Goal: Transaction & Acquisition: Purchase product/service

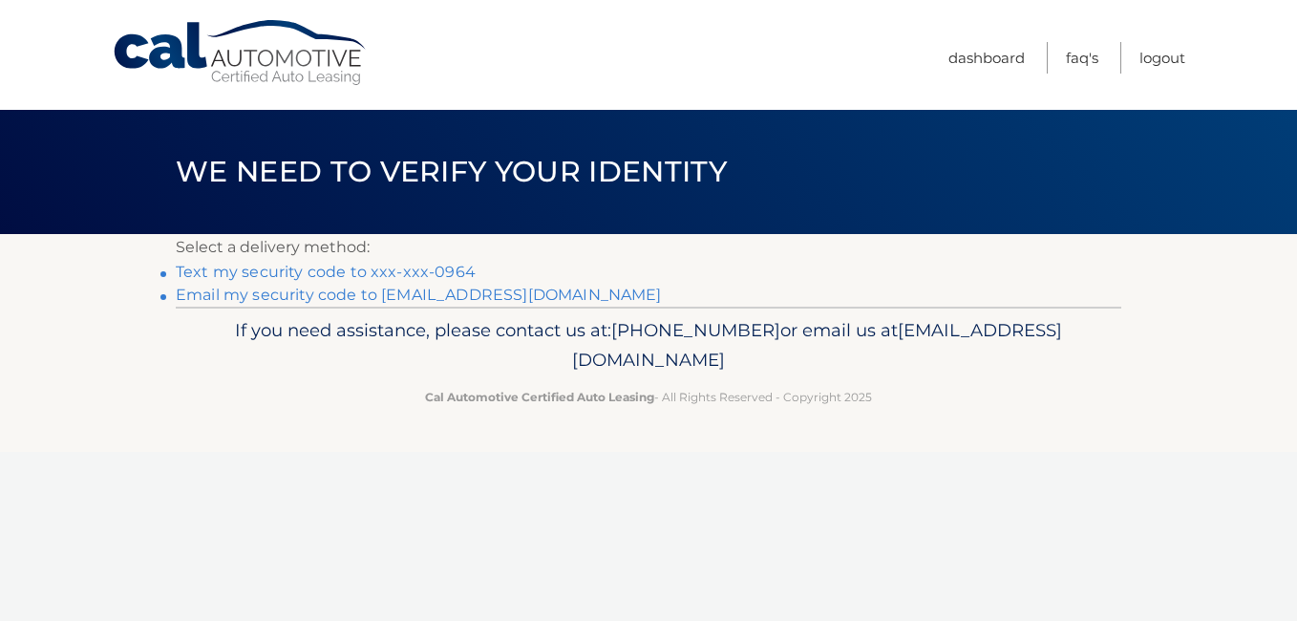
click at [408, 270] on link "Text my security code to xxx-xxx-0964" at bounding box center [326, 272] width 300 height 18
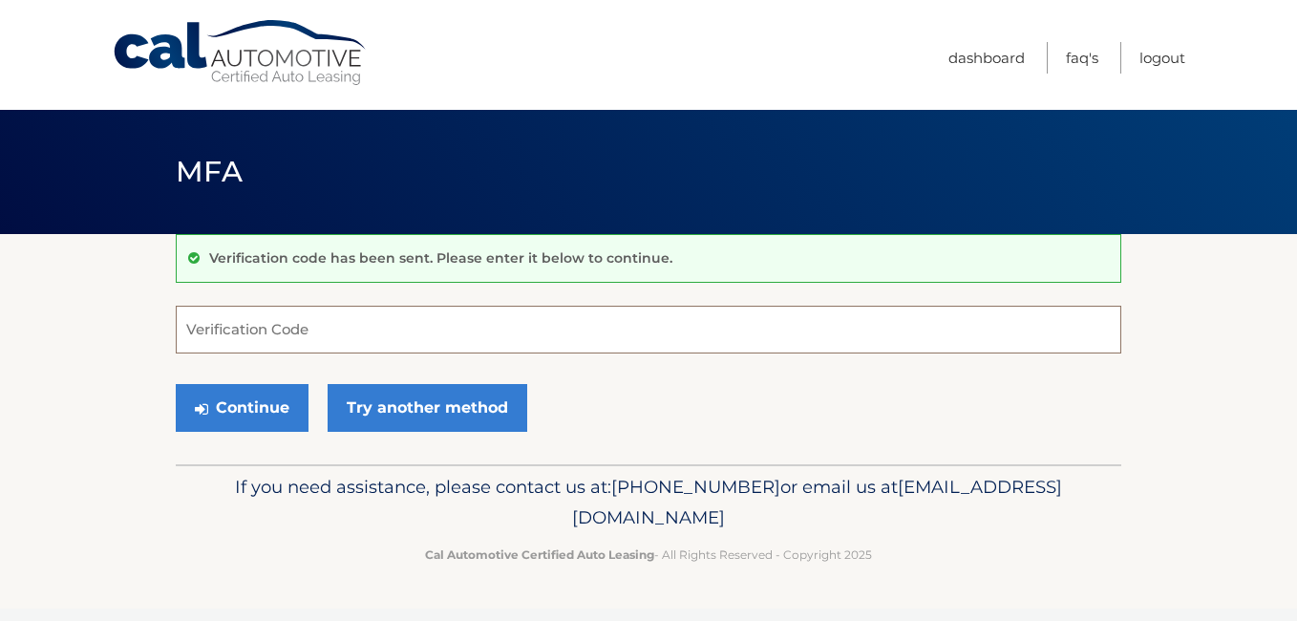
click at [456, 330] on input "Verification Code" at bounding box center [649, 330] width 946 height 48
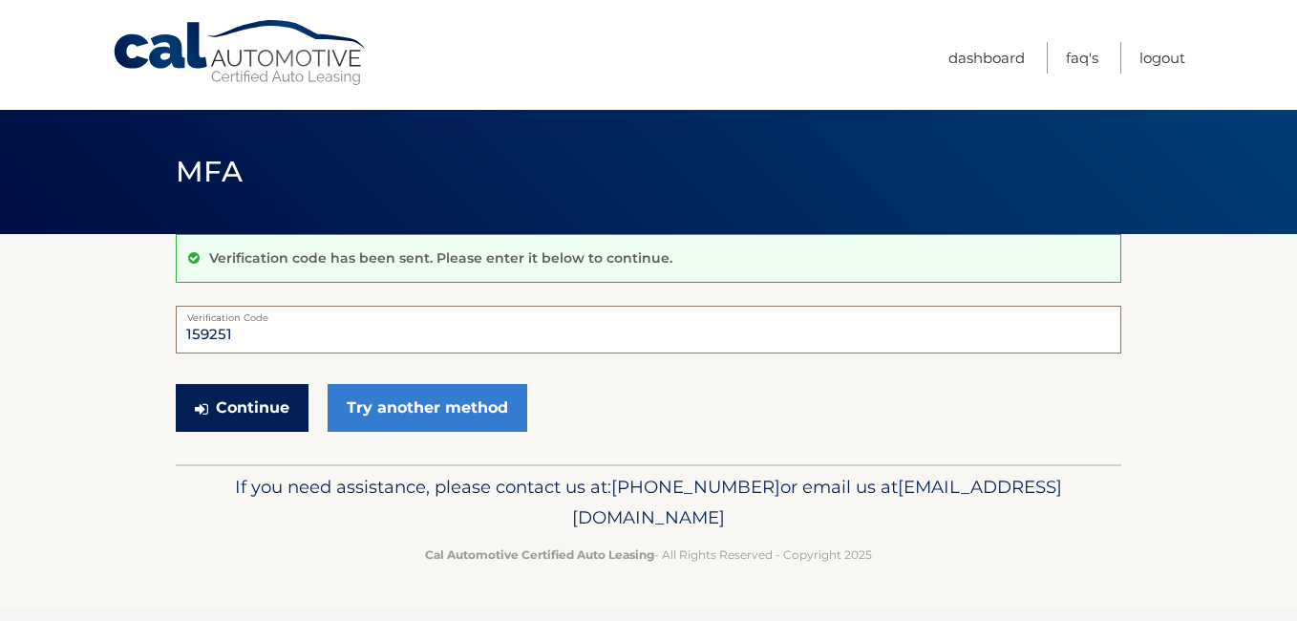
type input "159251"
click at [278, 398] on button "Continue" at bounding box center [242, 408] width 133 height 48
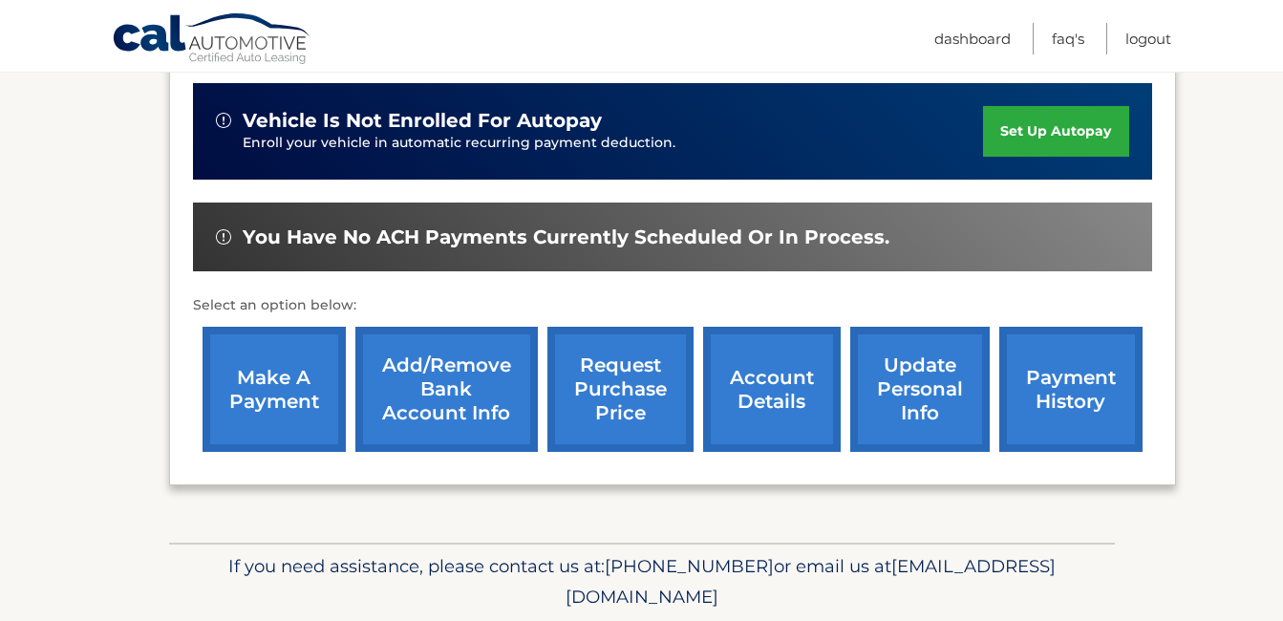
scroll to position [478, 0]
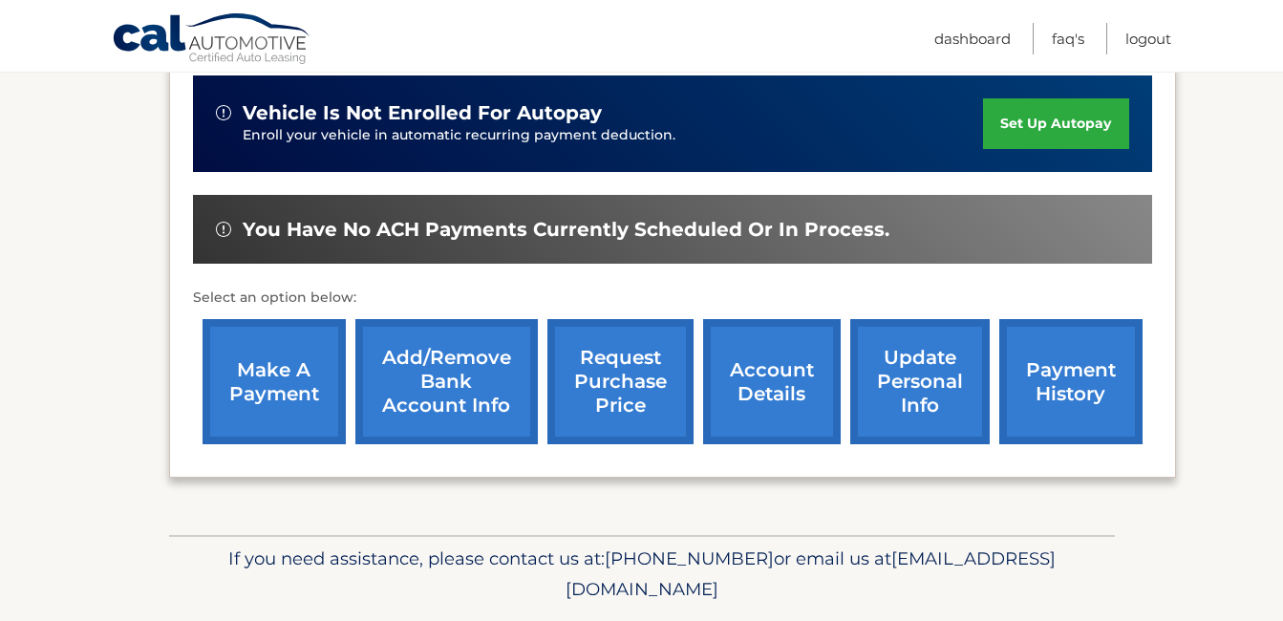
click at [291, 404] on link "make a payment" at bounding box center [274, 381] width 143 height 125
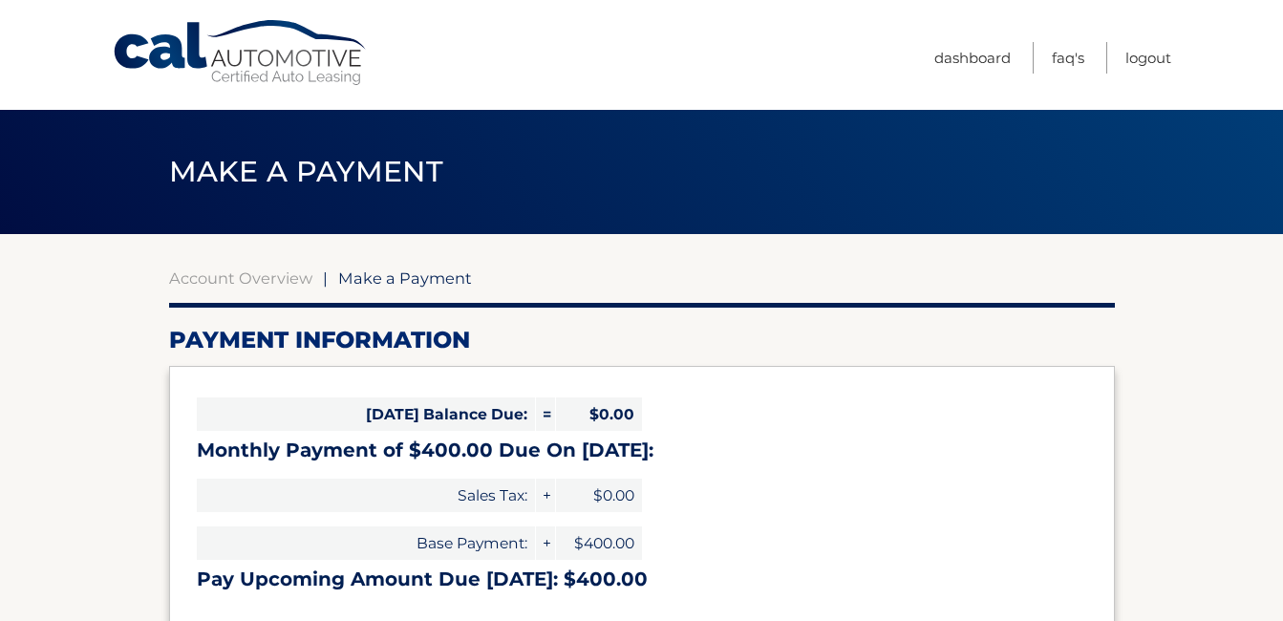
select select "NDM2N2ZlOTItMDNkZC00ODZiLWI2MGEtMmViNjUyZGJhYjZj"
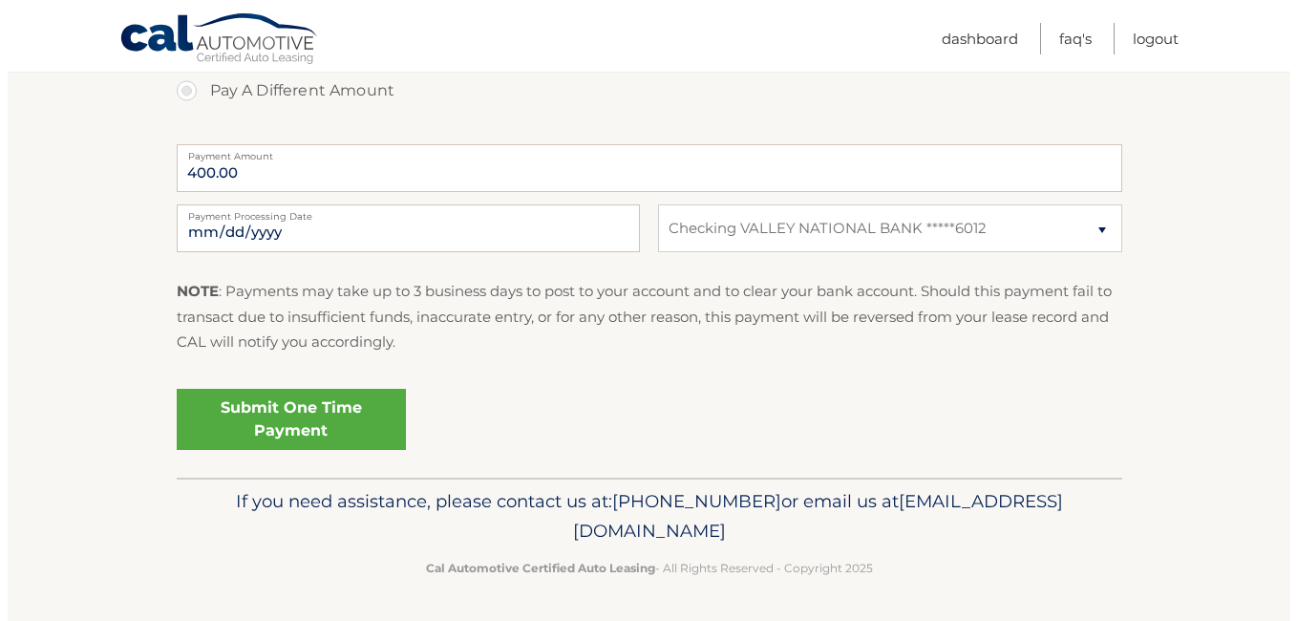
scroll to position [744, 0]
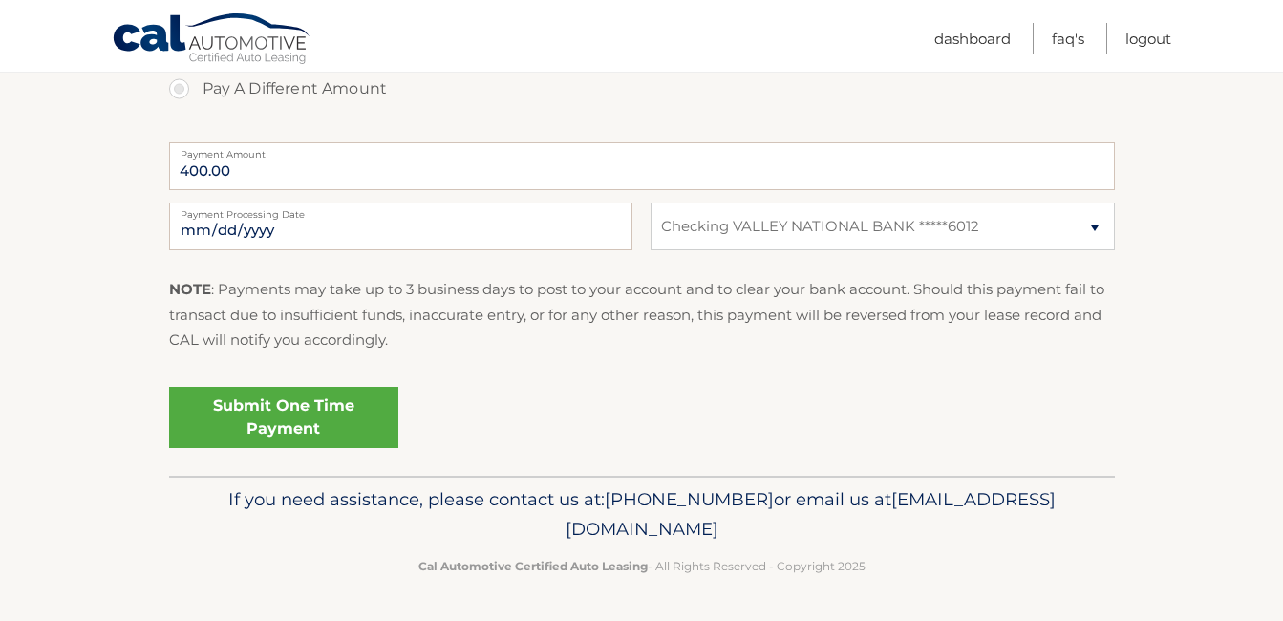
click at [279, 416] on link "Submit One Time Payment" at bounding box center [283, 417] width 229 height 61
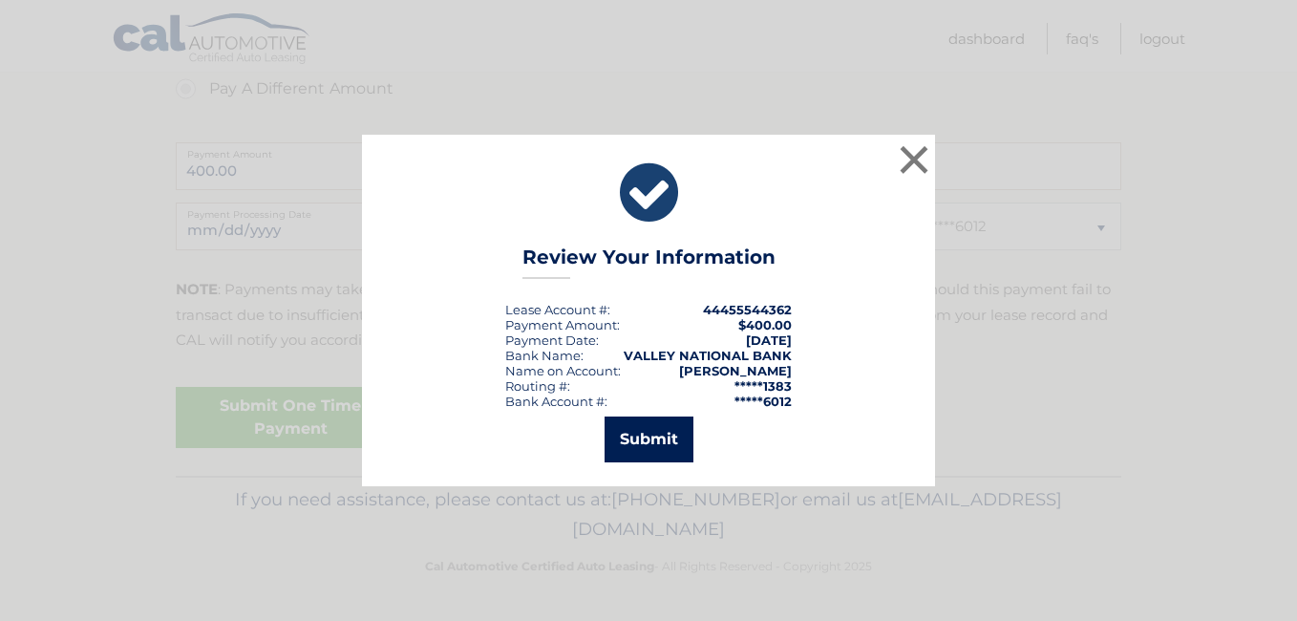
click at [666, 438] on button "Submit" at bounding box center [649, 439] width 89 height 46
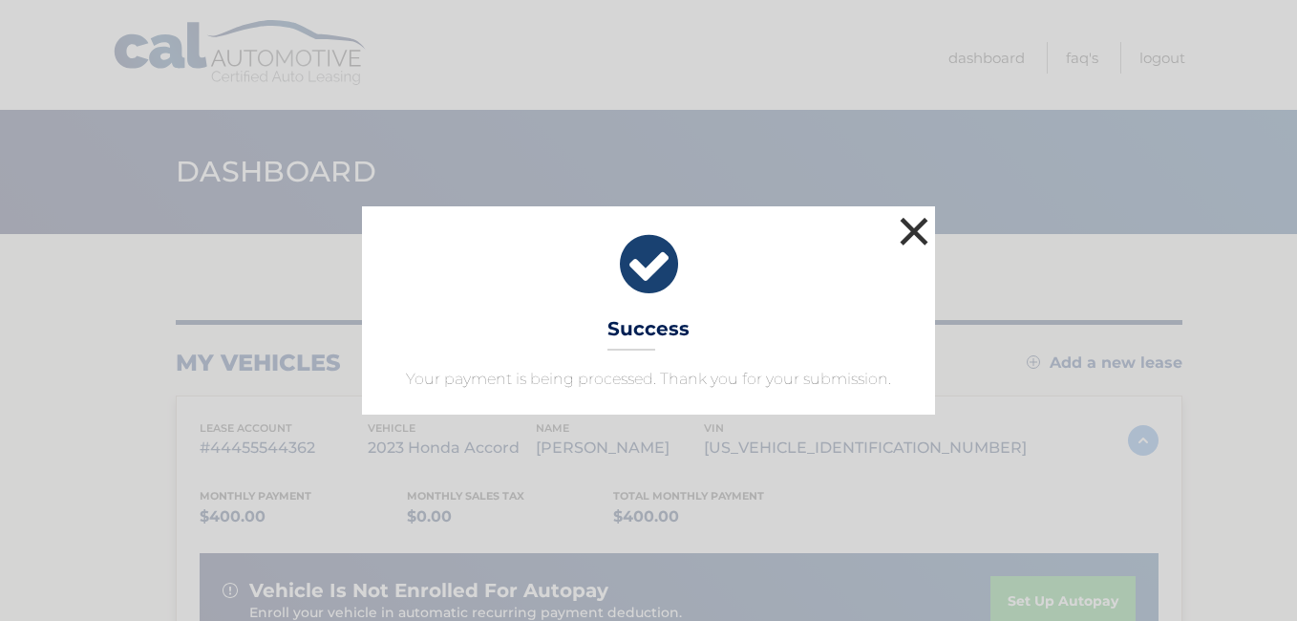
click at [922, 231] on button "×" at bounding box center [914, 231] width 38 height 38
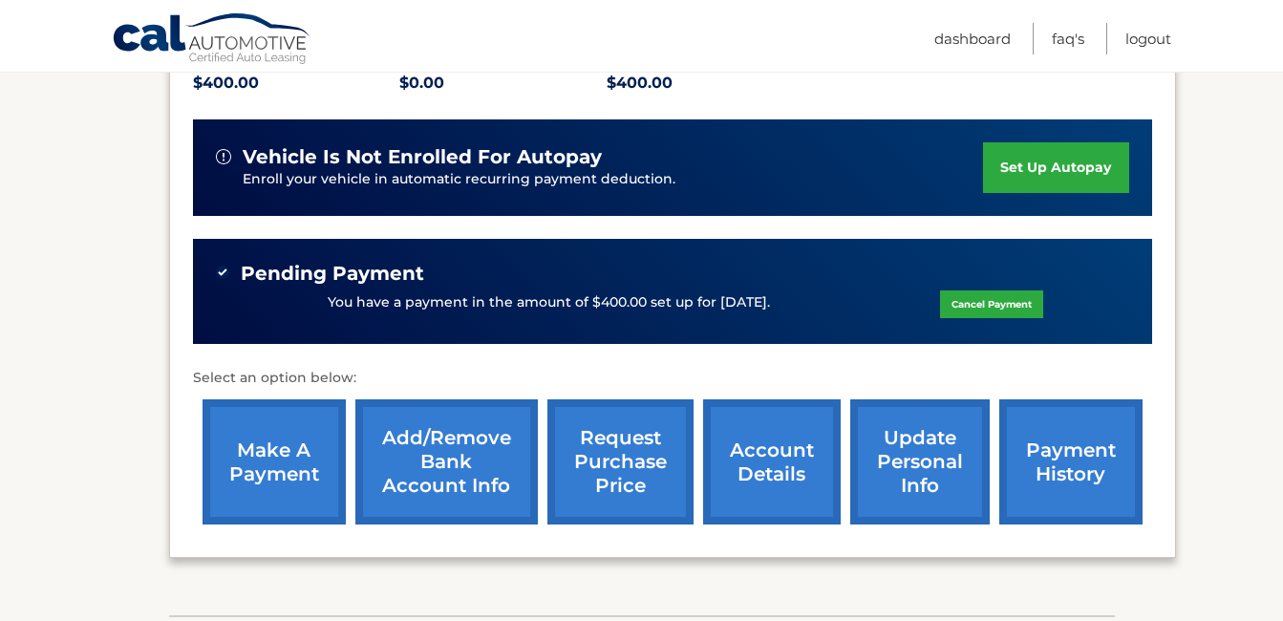
scroll to position [478, 0]
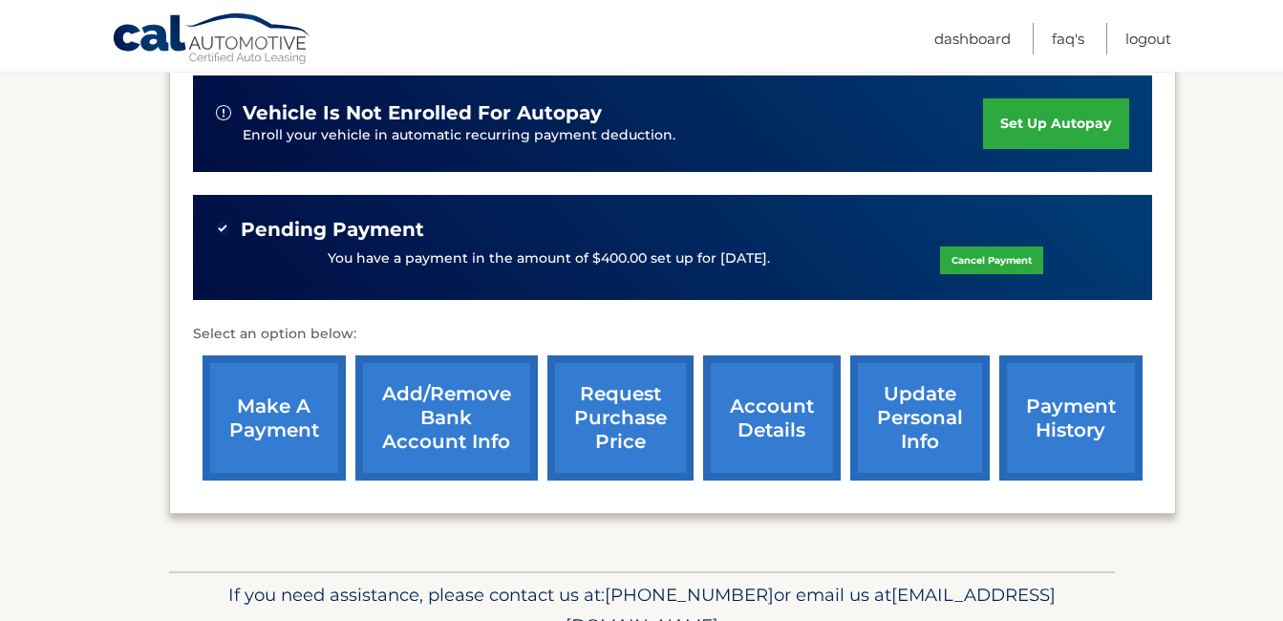
click at [783, 439] on link "account details" at bounding box center [772, 417] width 138 height 125
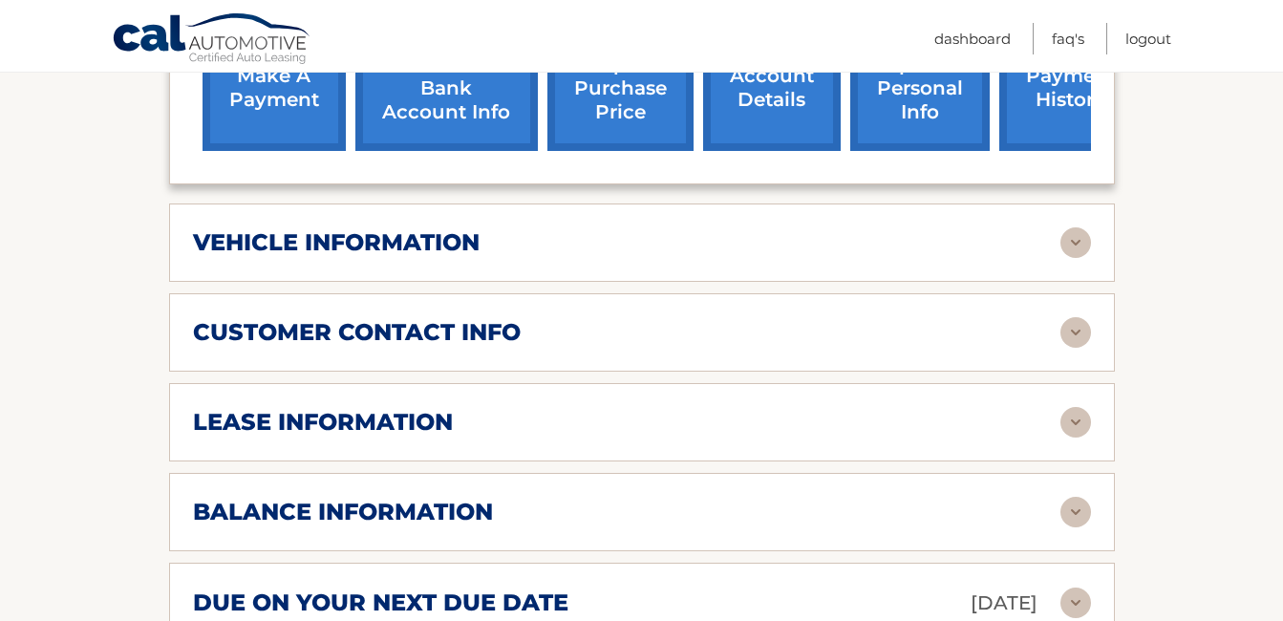
scroll to position [955, 0]
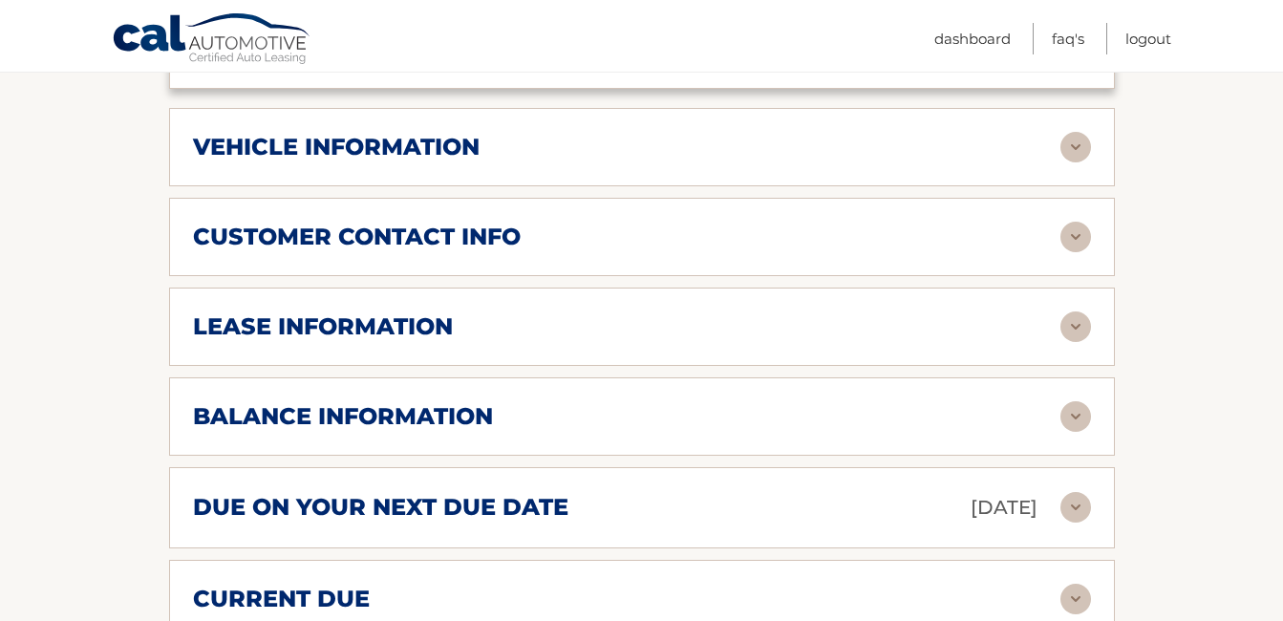
click at [1075, 311] on img at bounding box center [1075, 326] width 31 height 31
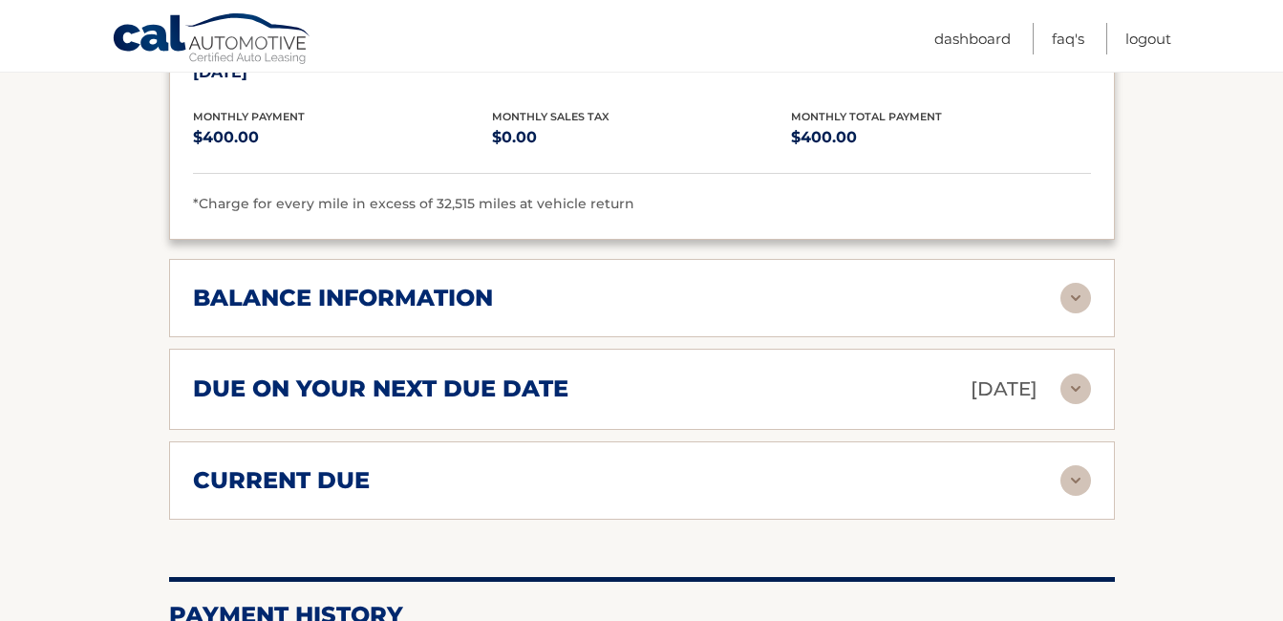
scroll to position [1433, 0]
click at [1076, 282] on img at bounding box center [1075, 297] width 31 height 31
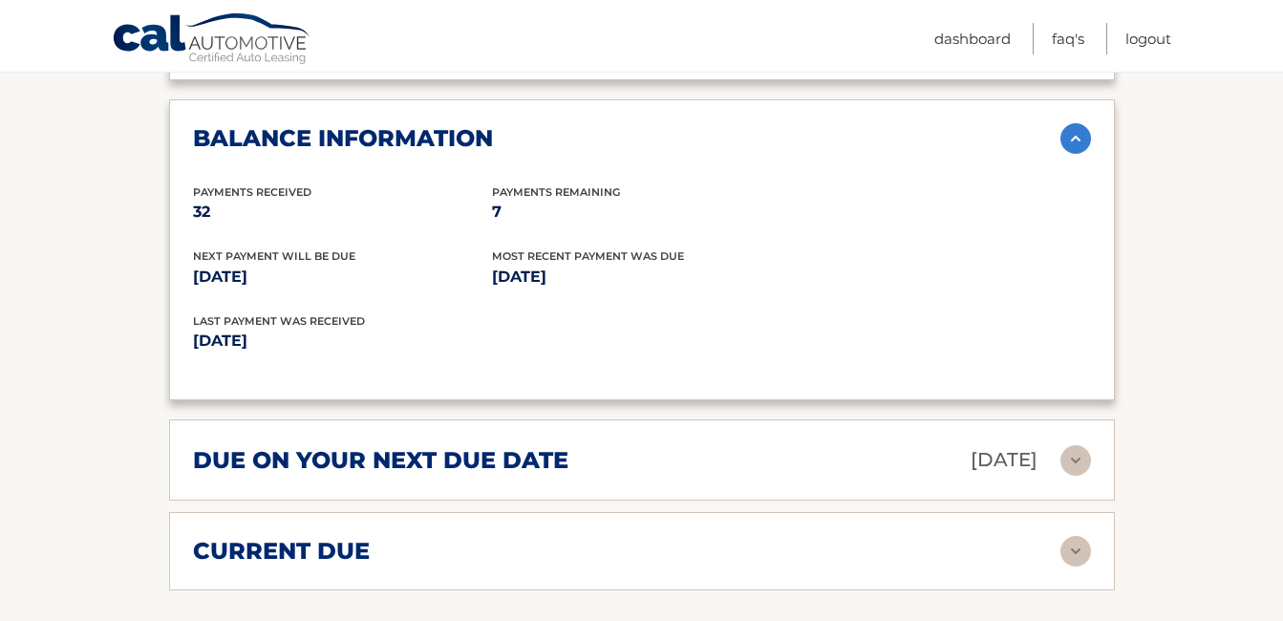
scroll to position [1815, 0]
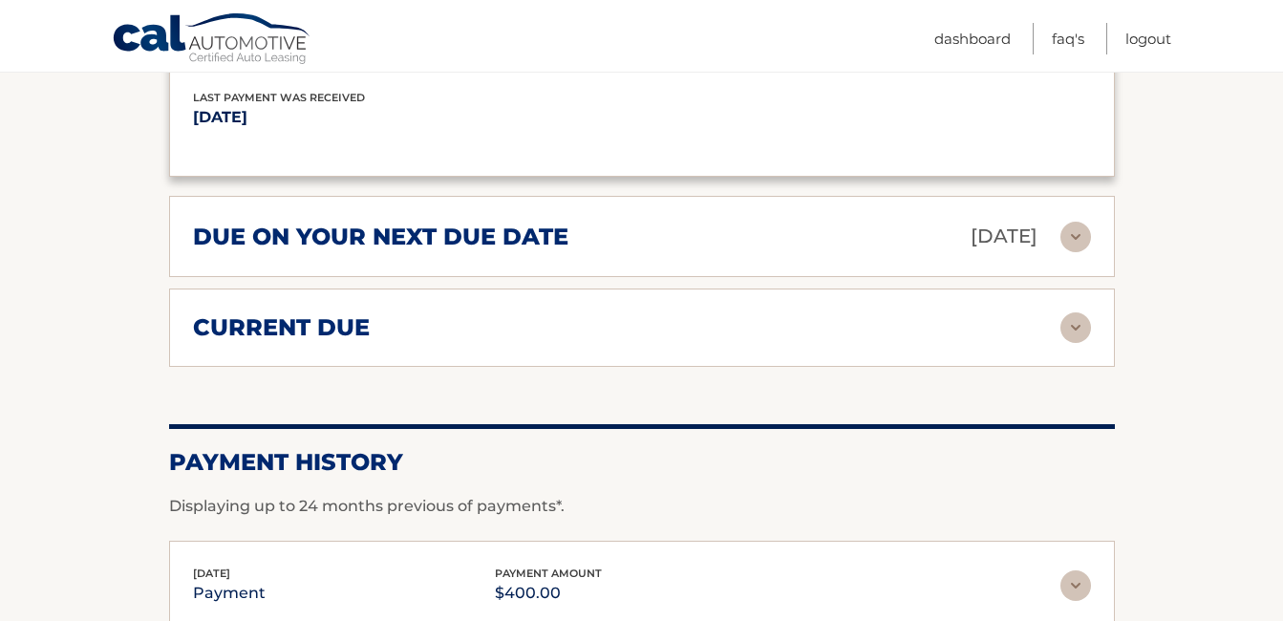
click at [1077, 312] on img at bounding box center [1075, 327] width 31 height 31
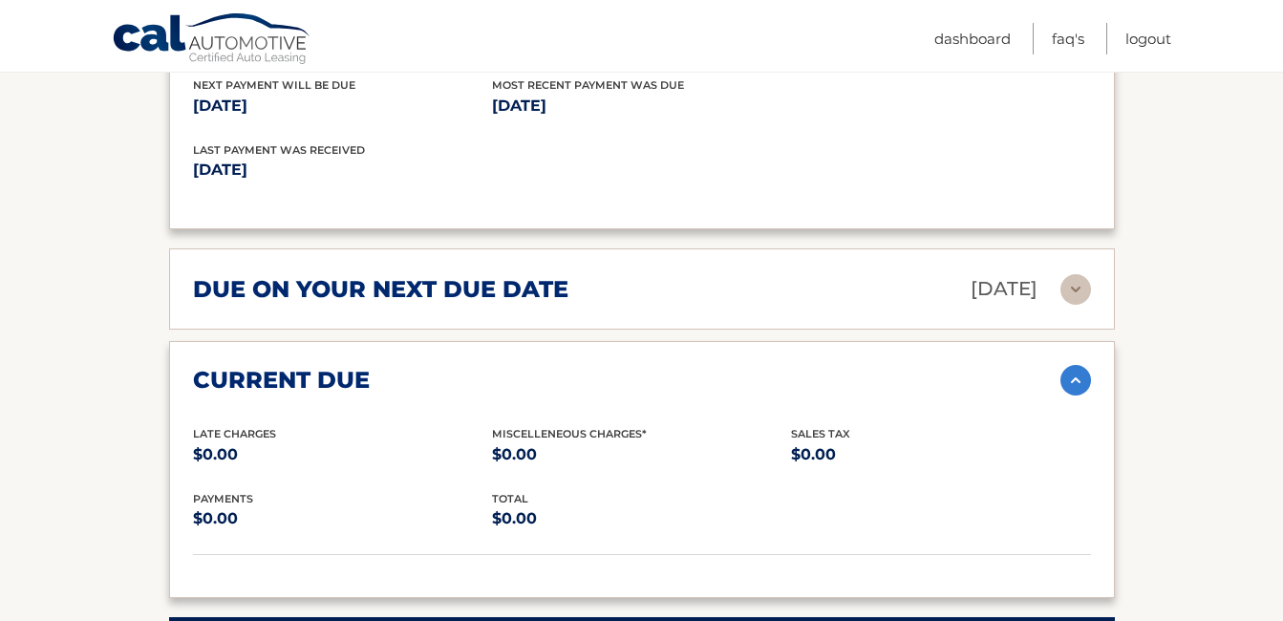
scroll to position [1719, 0]
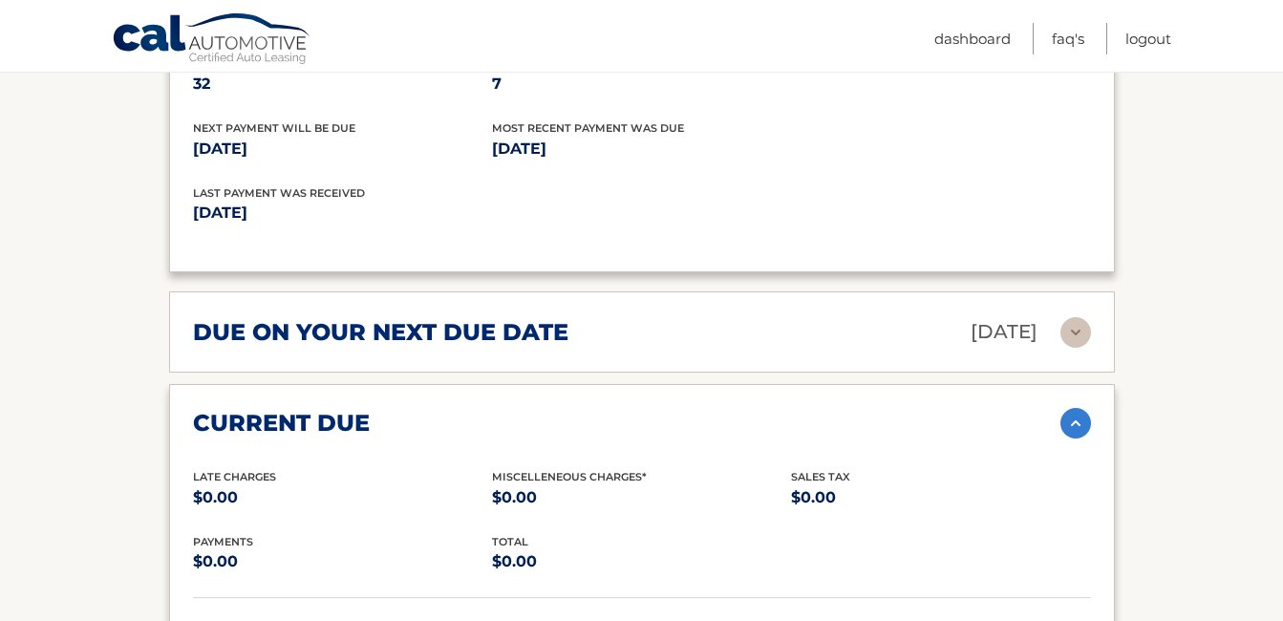
click at [1074, 408] on img at bounding box center [1075, 423] width 31 height 31
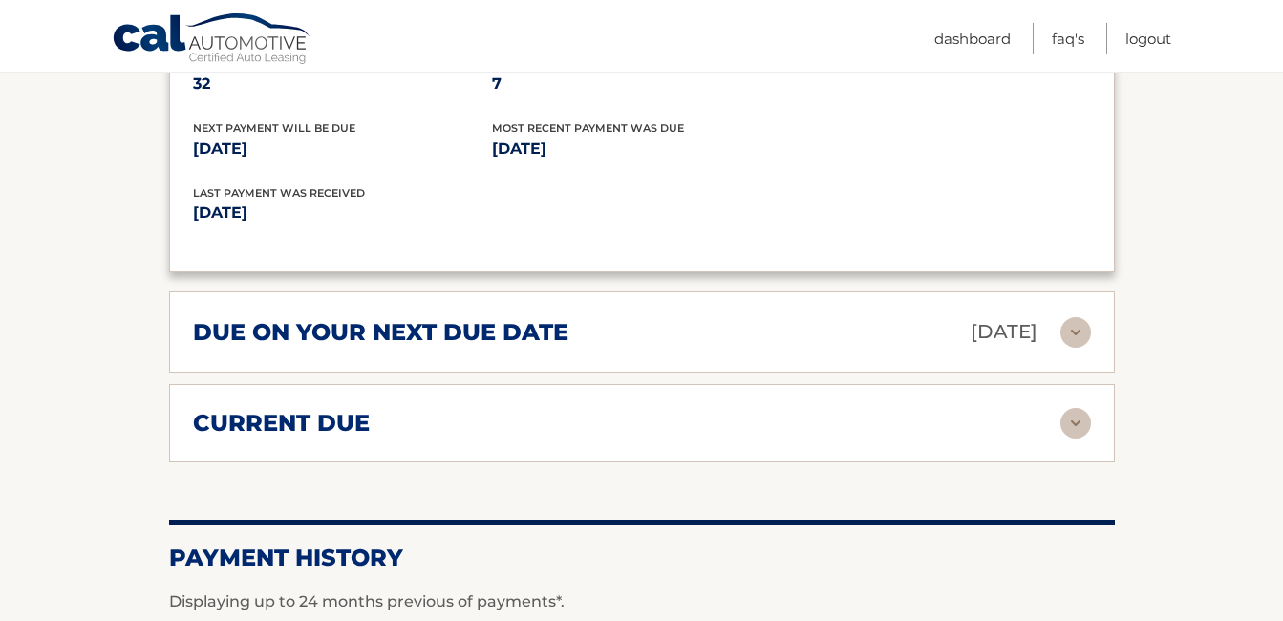
click at [1074, 317] on img at bounding box center [1075, 332] width 31 height 31
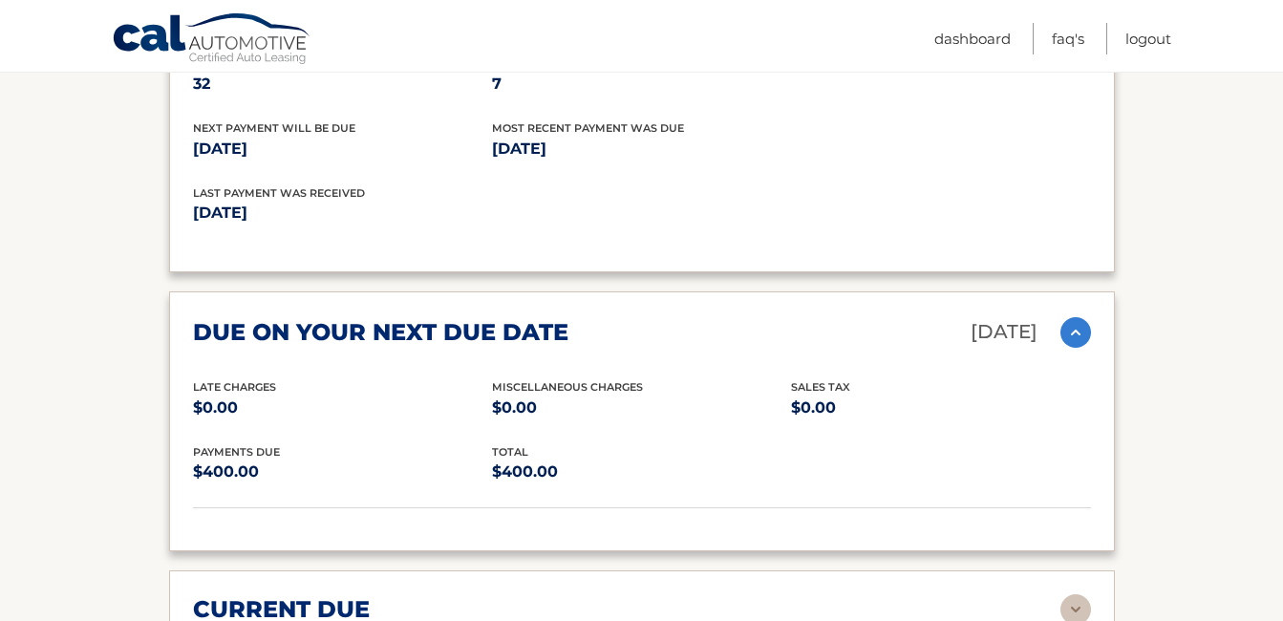
click at [1072, 317] on img at bounding box center [1075, 332] width 31 height 31
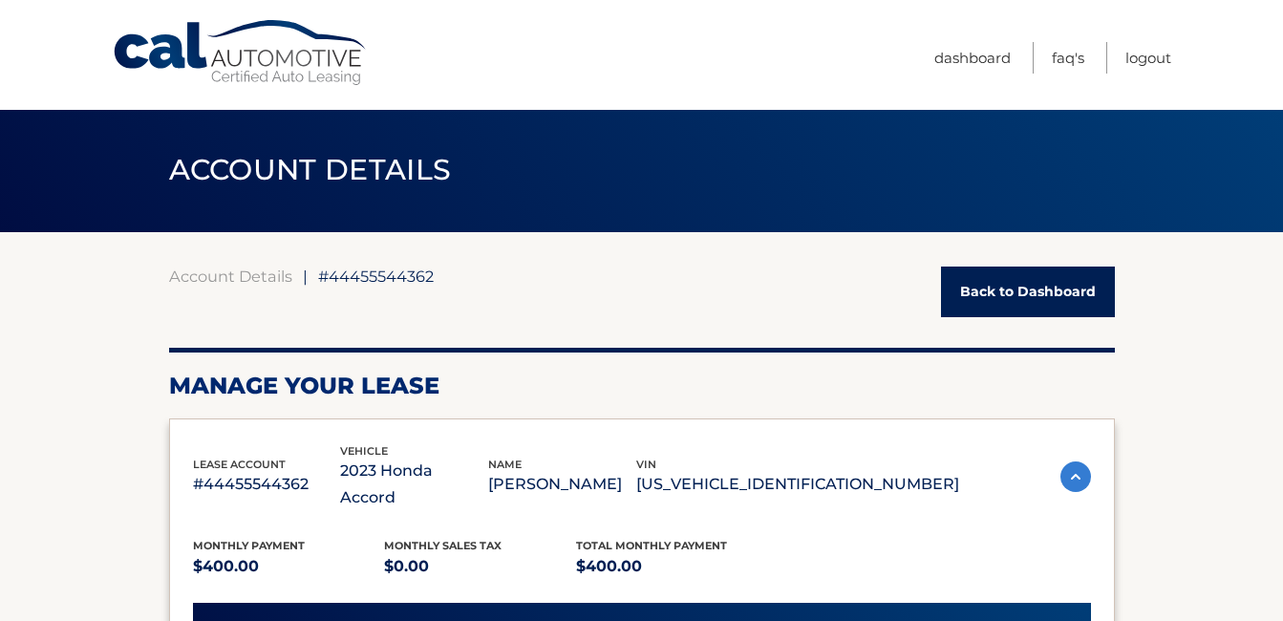
scroll to position [0, 0]
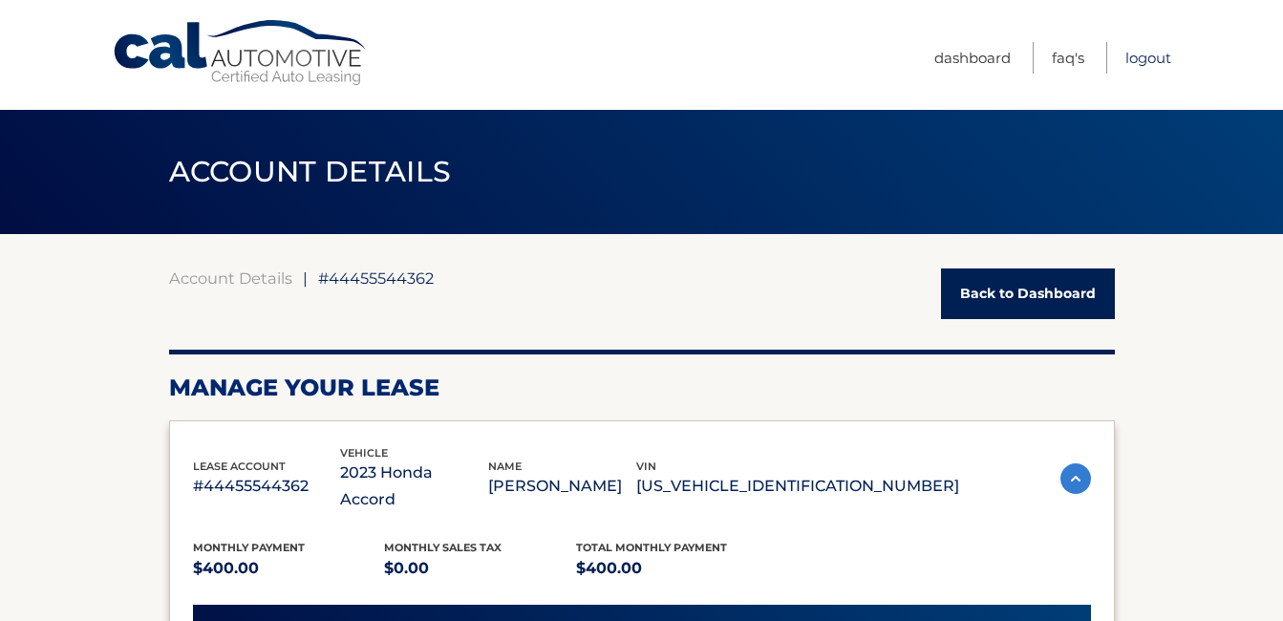
click at [1152, 55] on link "Logout" at bounding box center [1148, 58] width 46 height 32
